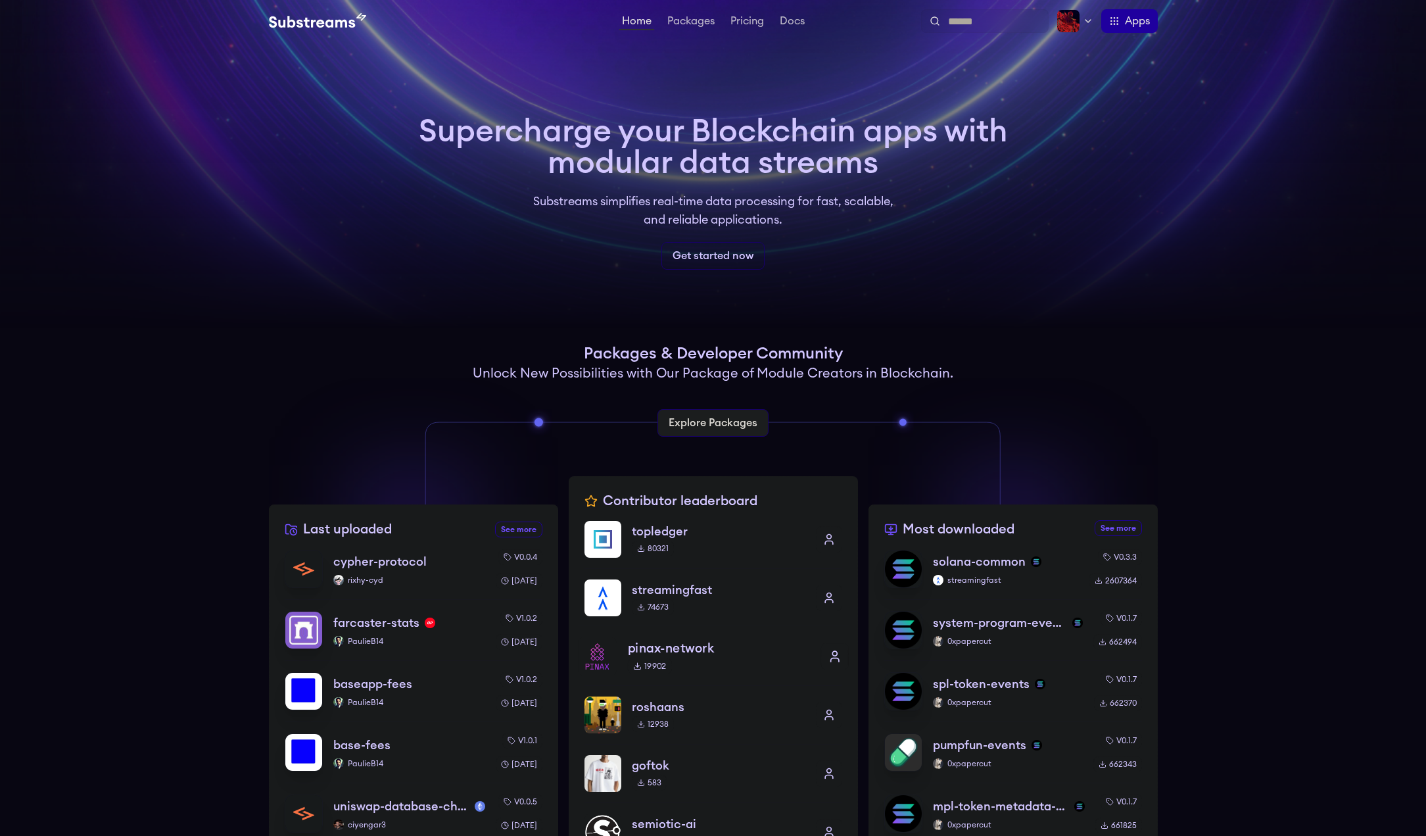
scroll to position [225, 0]
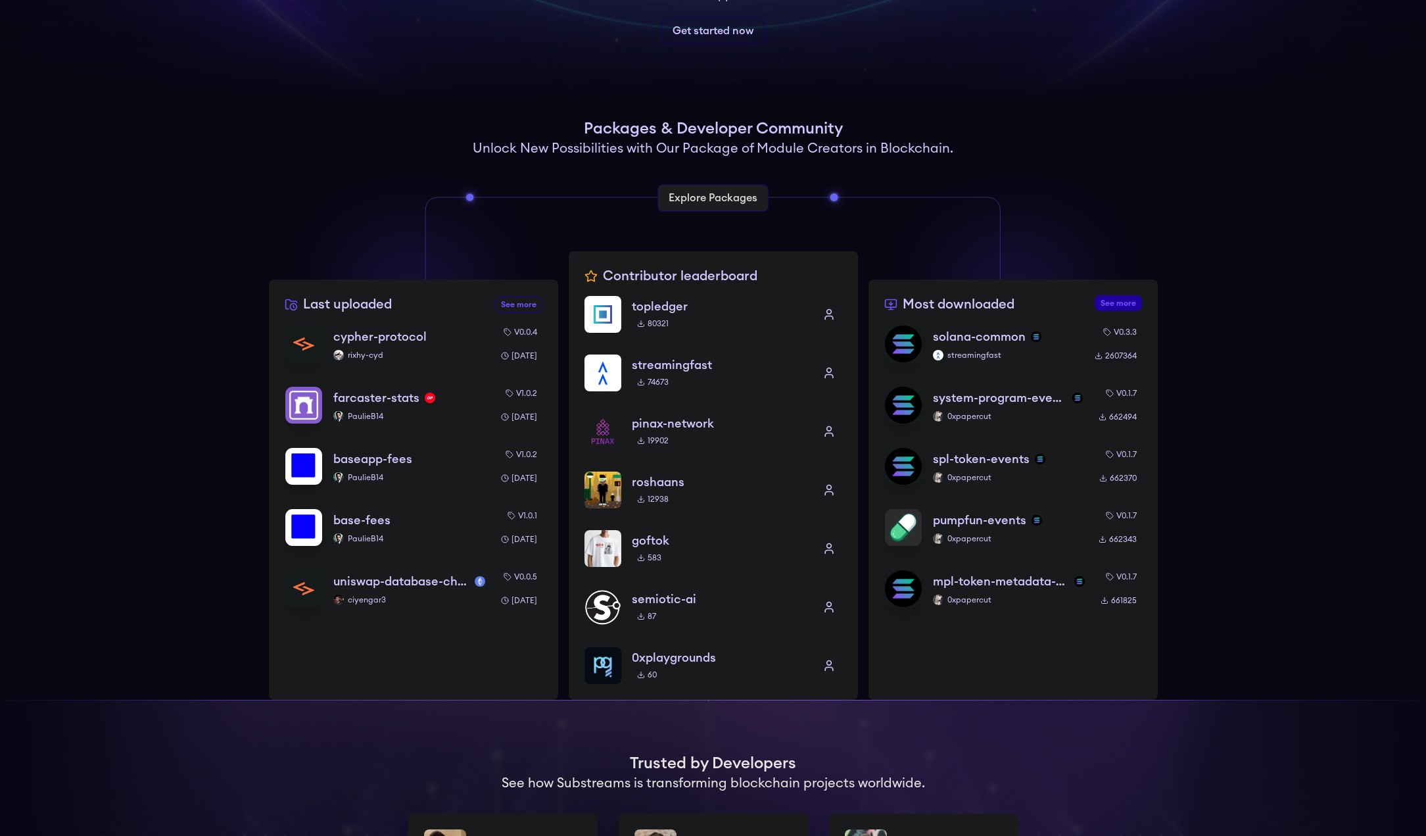
click at [1129, 298] on link "See more most downloaded packages" at bounding box center [1118, 303] width 47 height 16
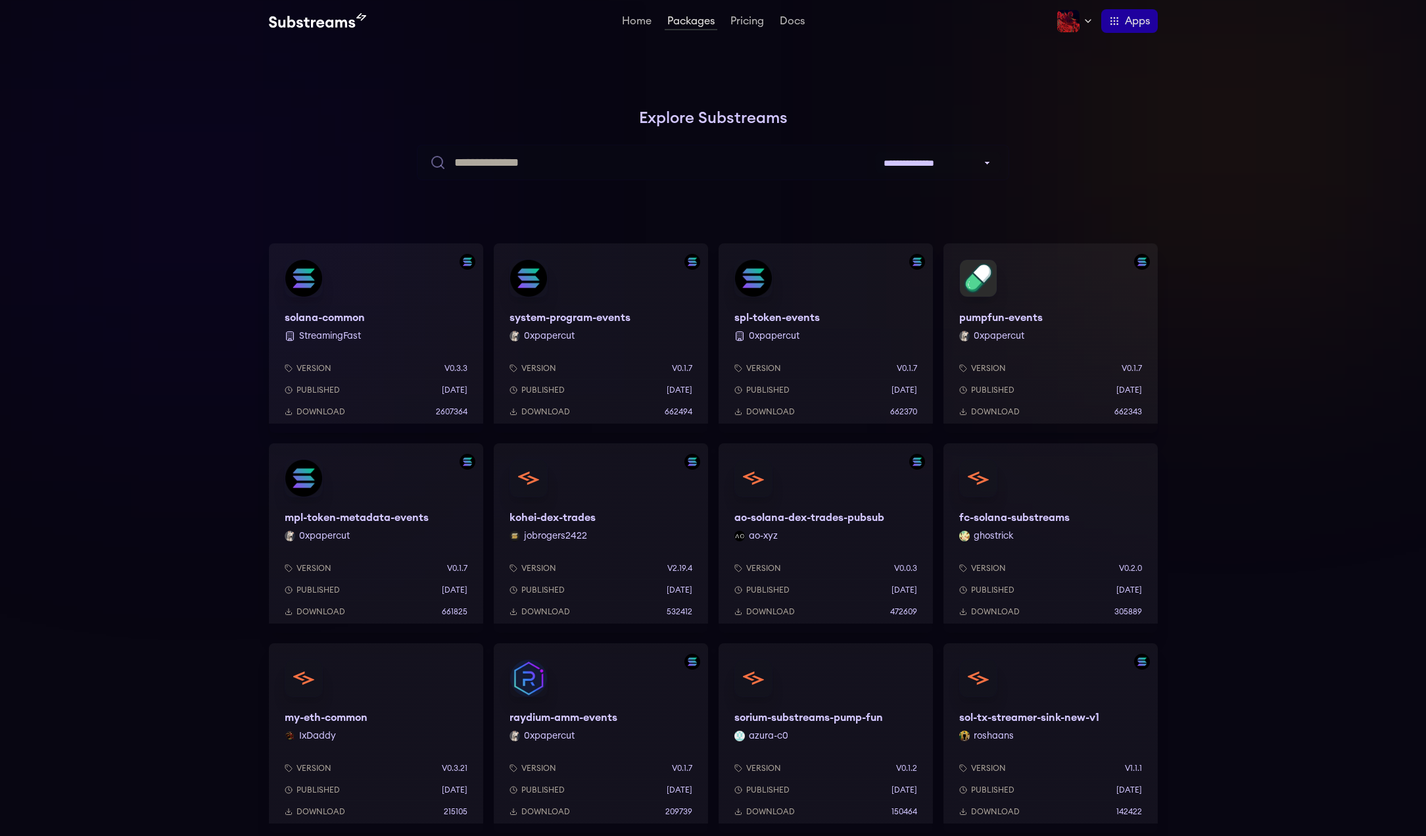
click at [1044, 289] on div "pumpfun-events 0xpapercut Version v0.1.7 Published 8 months ago Download 662343" at bounding box center [1051, 337] width 214 height 189
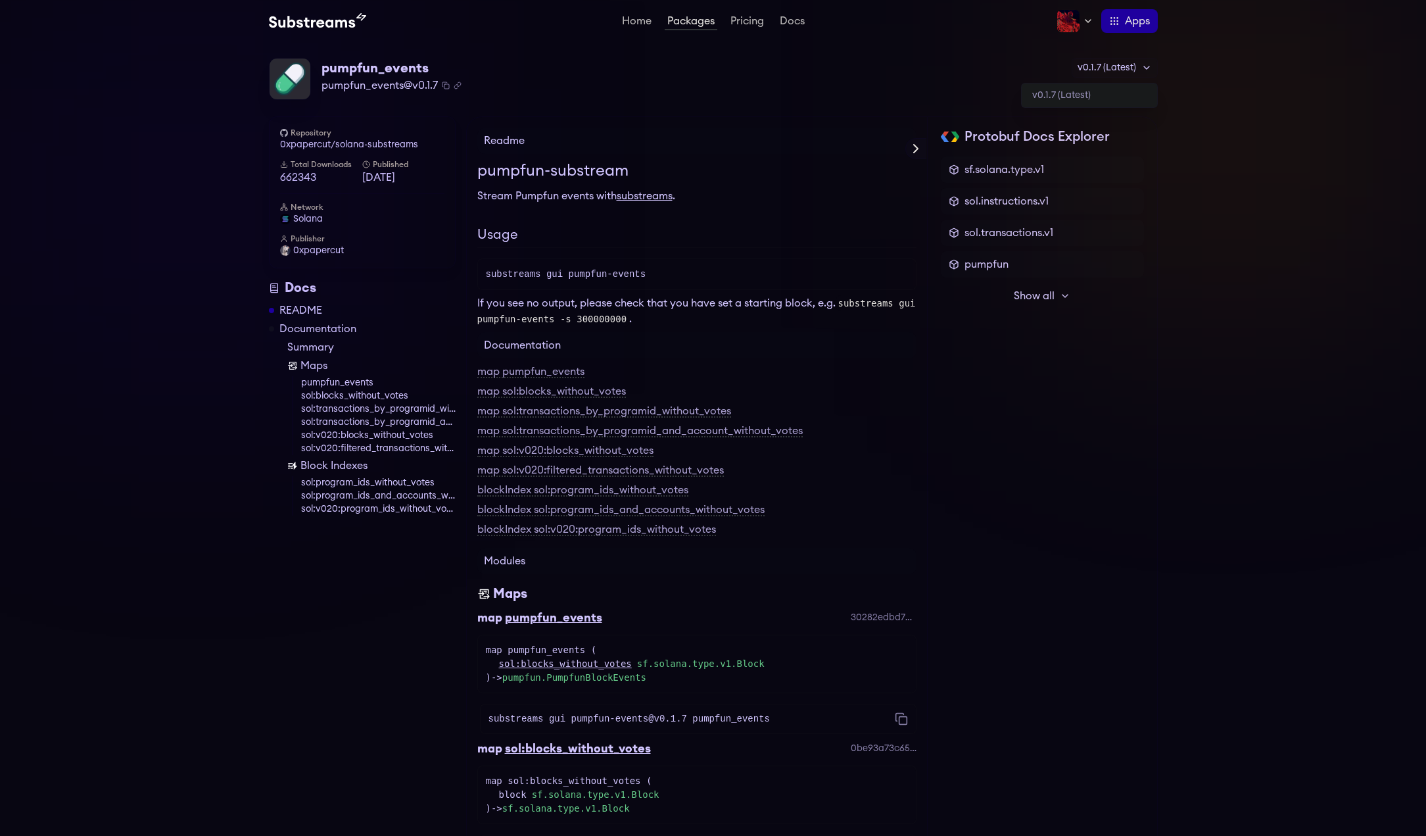
click at [1116, 66] on div "v0.1.7 (Latest)" at bounding box center [1115, 68] width 86 height 20
click at [1116, 68] on div "v0.1.7 (Latest)" at bounding box center [1115, 68] width 86 height 20
